Goal: Information Seeking & Learning: Learn about a topic

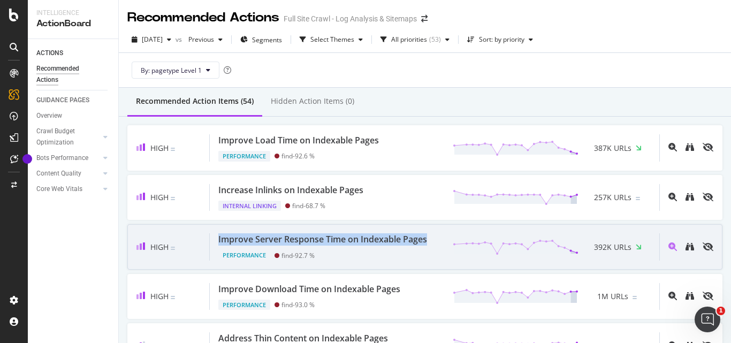
drag, startPoint x: 215, startPoint y: 239, endPoint x: 428, endPoint y: 237, distance: 212.5
click at [428, 237] on div "Improve Server Response Time on Indexable Pages Performance find - 92.7 % 392K …" at bounding box center [435, 246] width 450 height 27
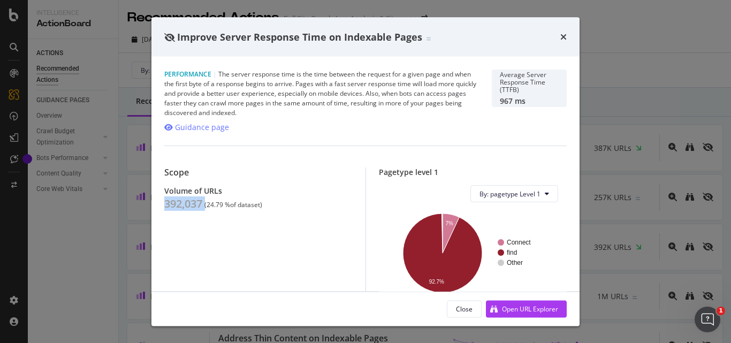
drag, startPoint x: 164, startPoint y: 206, endPoint x: 205, endPoint y: 204, distance: 41.2
click at [205, 204] on div "Performance | The server response time is the time between the request for a gi…" at bounding box center [365, 174] width 428 height 234
drag, startPoint x: 208, startPoint y: 206, endPoint x: 231, endPoint y: 204, distance: 23.1
click at [231, 204] on div "( 24.79 % of dataset )" at bounding box center [233, 204] width 58 height 7
copy div "24.79 %"
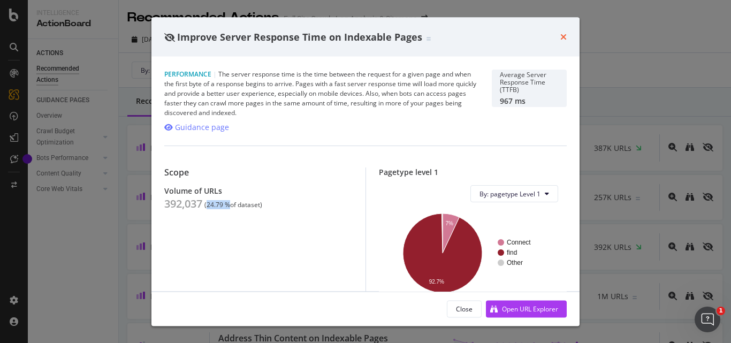
click at [562, 40] on icon "times" at bounding box center [563, 37] width 6 height 9
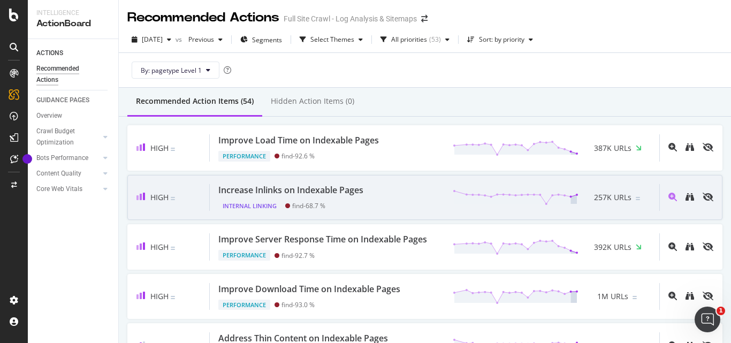
scroll to position [54, 0]
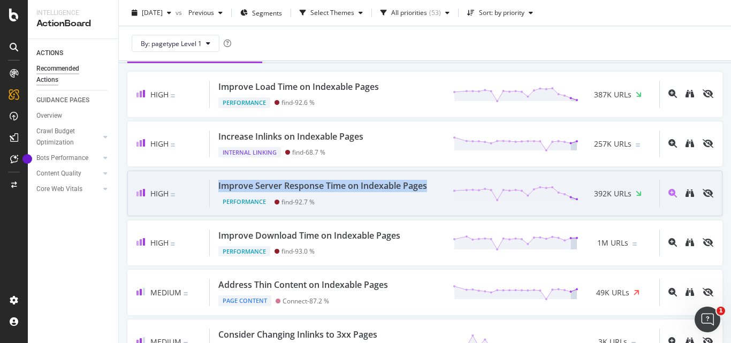
drag, startPoint x: 427, startPoint y: 188, endPoint x: 215, endPoint y: 182, distance: 211.5
click at [215, 182] on div "Improve Server Response Time on Indexable Pages Performance find - 92.7 % 392K …" at bounding box center [435, 193] width 450 height 27
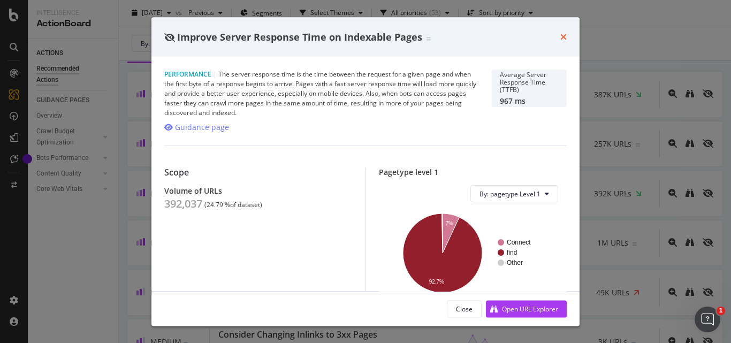
click at [563, 37] on icon "times" at bounding box center [563, 37] width 6 height 9
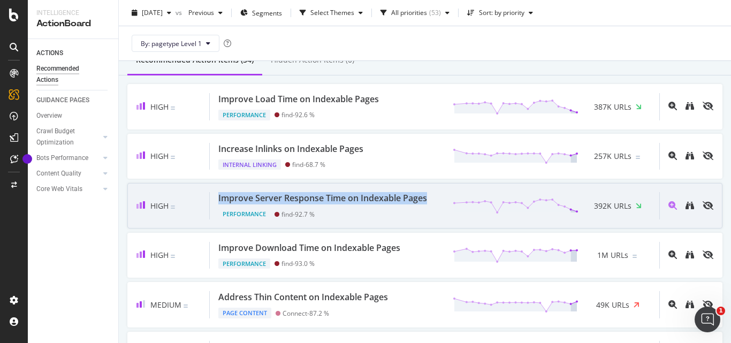
scroll to position [107, 0]
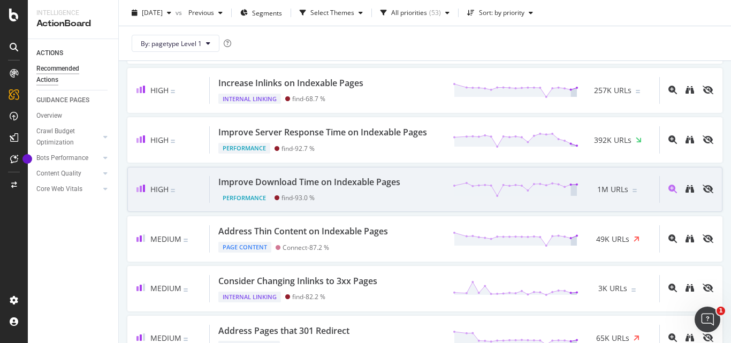
click at [390, 183] on div "Improve Download Time on Indexable Pages" at bounding box center [309, 182] width 182 height 12
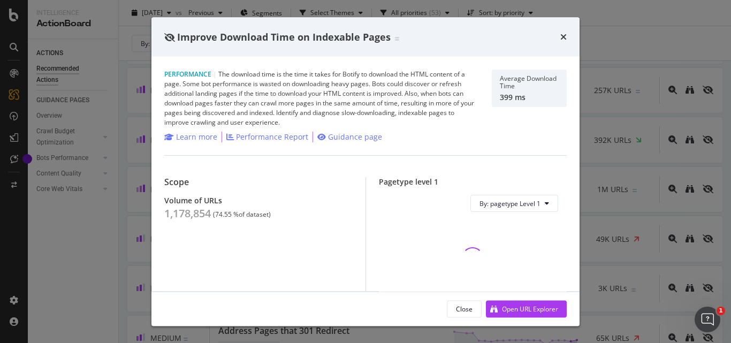
click at [309, 35] on span "Improve Download Time on Indexable Pages" at bounding box center [284, 36] width 214 height 13
copy span "Improve Download Time on Indexable Pages"
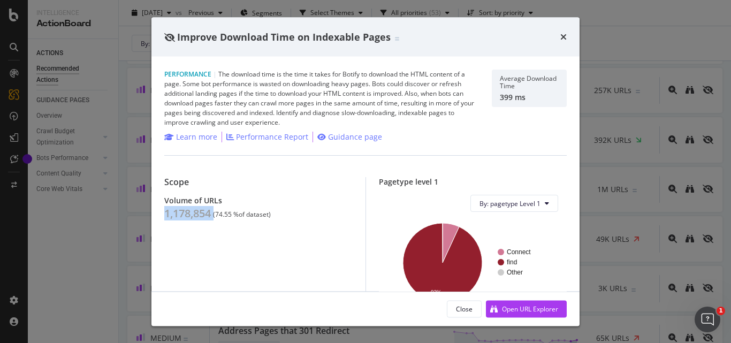
drag, startPoint x: 164, startPoint y: 214, endPoint x: 214, endPoint y: 211, distance: 49.3
click at [214, 211] on div "1,178,854 ( 74.55 % of dataset )" at bounding box center [258, 213] width 188 height 13
copy div "1,178,854"
drag, startPoint x: 217, startPoint y: 217, endPoint x: 238, endPoint y: 213, distance: 21.8
click at [238, 213] on div "( 74.55 % of dataset )" at bounding box center [242, 214] width 58 height 7
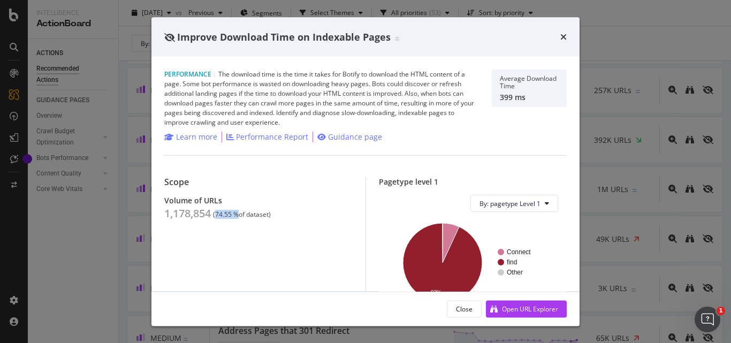
copy div "74.55 %"
drag, startPoint x: 562, startPoint y: 38, endPoint x: 356, endPoint y: 135, distance: 227.7
click at [562, 38] on icon "times" at bounding box center [563, 37] width 6 height 9
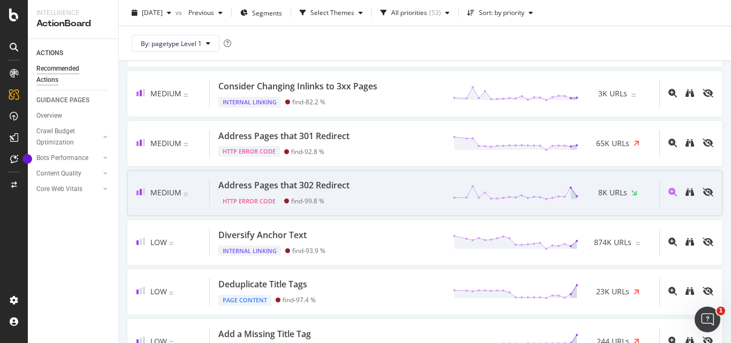
scroll to position [321, 0]
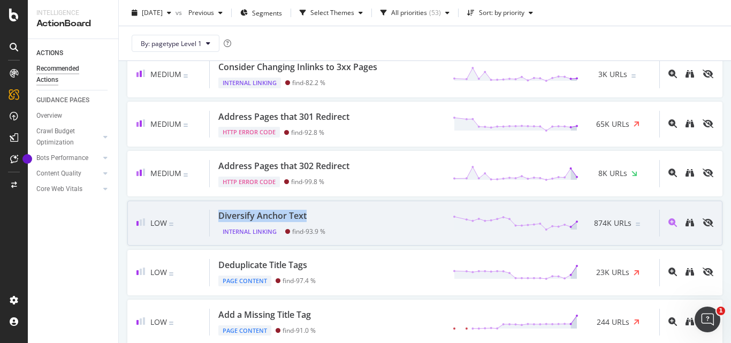
drag, startPoint x: 213, startPoint y: 216, endPoint x: 311, endPoint y: 214, distance: 98.0
click at [311, 214] on div "Diversify Anchor Text Internal Linking find - 93.9 % 874K URLs" at bounding box center [435, 223] width 450 height 27
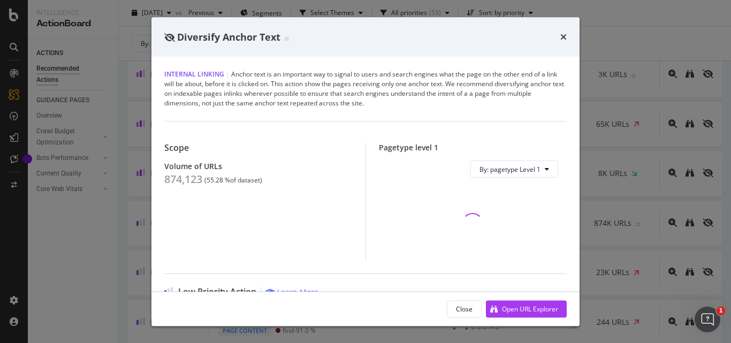
click at [255, 35] on span "Diversify Anchor Text" at bounding box center [228, 36] width 103 height 13
copy span "Diversify Anchor Text"
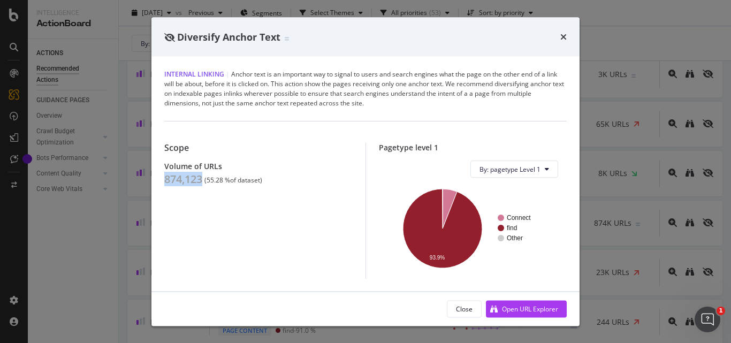
drag, startPoint x: 164, startPoint y: 179, endPoint x: 201, endPoint y: 179, distance: 36.9
click at [201, 179] on div "874,123" at bounding box center [183, 179] width 38 height 13
copy div "874,123"
drag, startPoint x: 207, startPoint y: 180, endPoint x: 230, endPoint y: 176, distance: 23.4
click at [230, 177] on div "( 55.28 % of dataset )" at bounding box center [233, 180] width 58 height 7
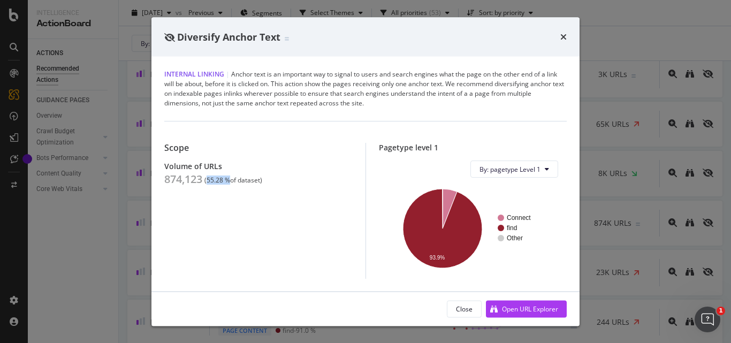
copy div "55.28 %"
click at [562, 36] on icon "times" at bounding box center [563, 37] width 6 height 9
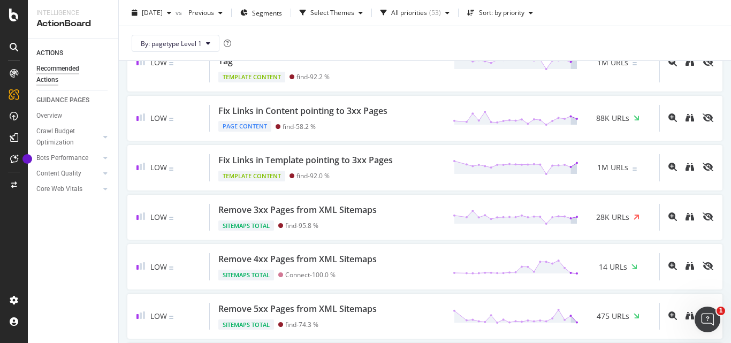
scroll to position [1124, 0]
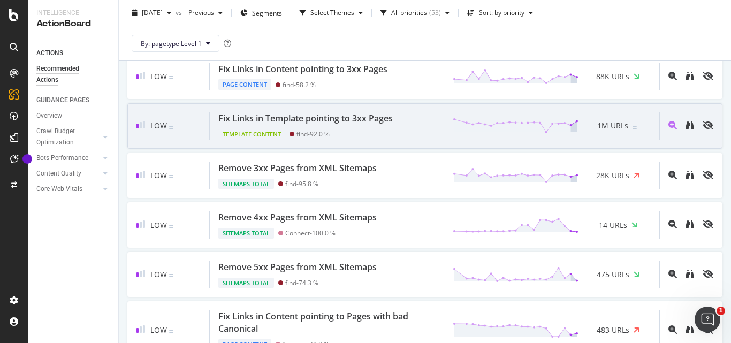
click at [235, 125] on div "Fix Links in Template pointing to 3xx Pages" at bounding box center [305, 118] width 174 height 12
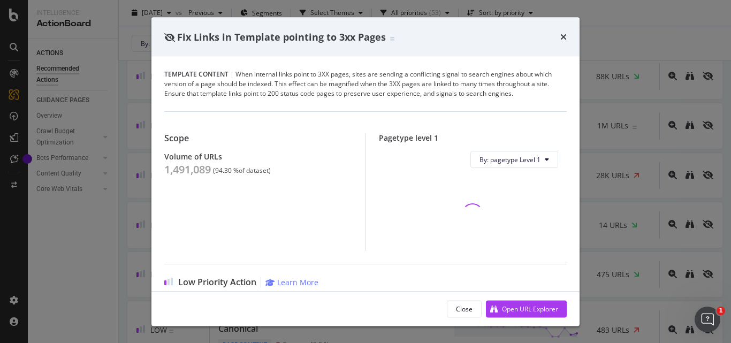
click at [244, 37] on span "Fix Links in Template pointing to 3xx Pages" at bounding box center [281, 36] width 209 height 13
copy span "Fix Links in Template pointing to 3xx Pages"
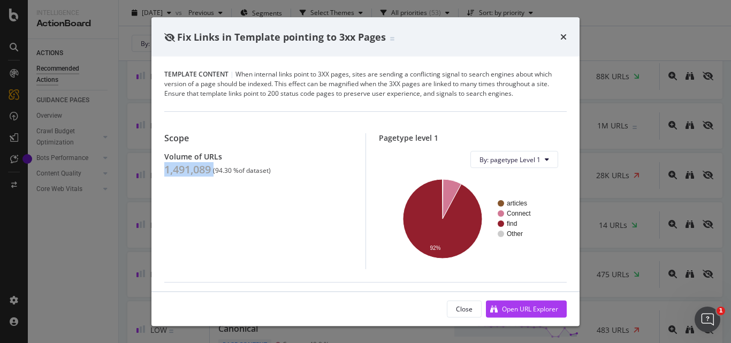
drag, startPoint x: 166, startPoint y: 170, endPoint x: 215, endPoint y: 166, distance: 48.3
click at [215, 166] on div "1,491,089 ( 94.30 % of dataset )" at bounding box center [258, 169] width 188 height 13
copy div "1,491,089"
drag, startPoint x: 217, startPoint y: 172, endPoint x: 240, endPoint y: 169, distance: 23.2
click at [240, 169] on div "( 94.30 % of dataset )" at bounding box center [242, 170] width 58 height 7
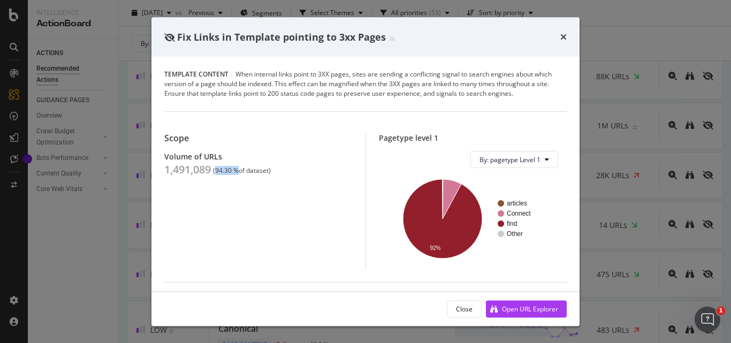
copy div "94.30 %"
click at [560, 35] on div "Fix Links in Template pointing to 3xx Pages" at bounding box center [365, 37] width 402 height 14
click at [567, 35] on div "Fix Links in Template pointing to 3xx Pages" at bounding box center [365, 37] width 428 height 40
click at [563, 35] on icon "times" at bounding box center [563, 37] width 6 height 9
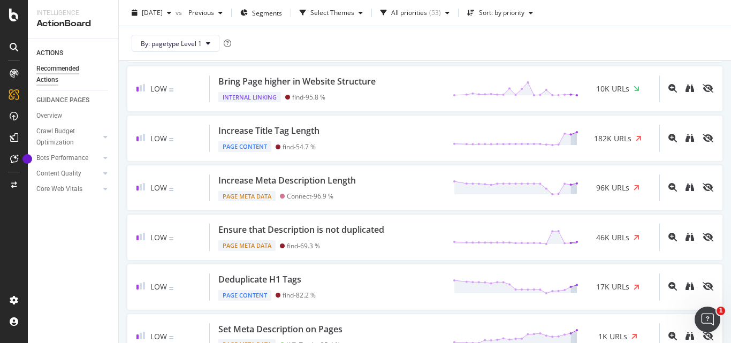
scroll to position [604, 0]
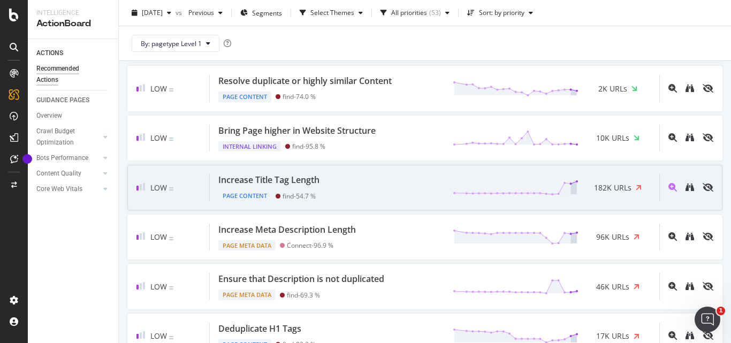
click at [320, 180] on div "Increase Title Tag Length" at bounding box center [268, 180] width 101 height 12
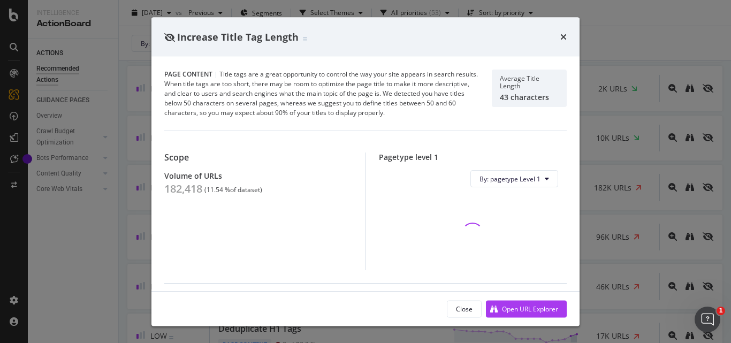
click at [216, 34] on span "Increase Title Tag Length" at bounding box center [237, 36] width 121 height 13
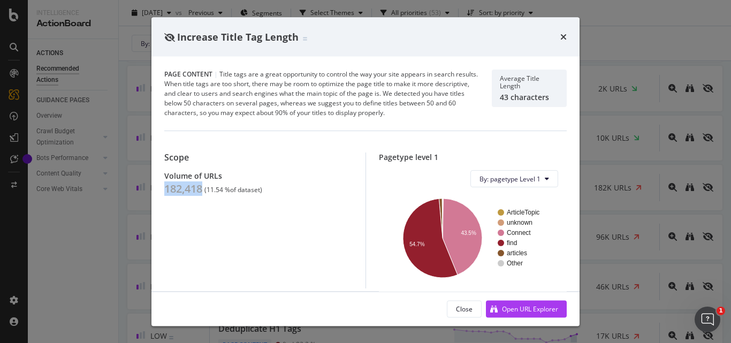
drag, startPoint x: 162, startPoint y: 188, endPoint x: 201, endPoint y: 185, distance: 39.7
click at [201, 185] on div "Page Content | Title tags are a great opportunity to control the way your site …" at bounding box center [365, 174] width 428 height 234
drag, startPoint x: 207, startPoint y: 187, endPoint x: 230, endPoint y: 185, distance: 22.6
click at [230, 185] on div "182,418 ( 11.54 % of dataset )" at bounding box center [258, 188] width 188 height 13
click at [564, 38] on icon "times" at bounding box center [563, 37] width 6 height 9
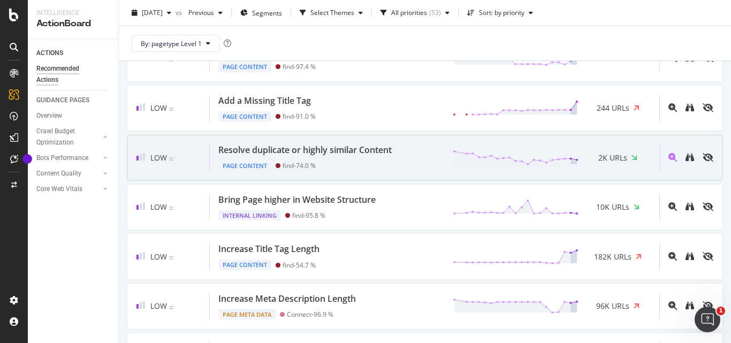
scroll to position [589, 0]
